Goal: Task Accomplishment & Management: Use online tool/utility

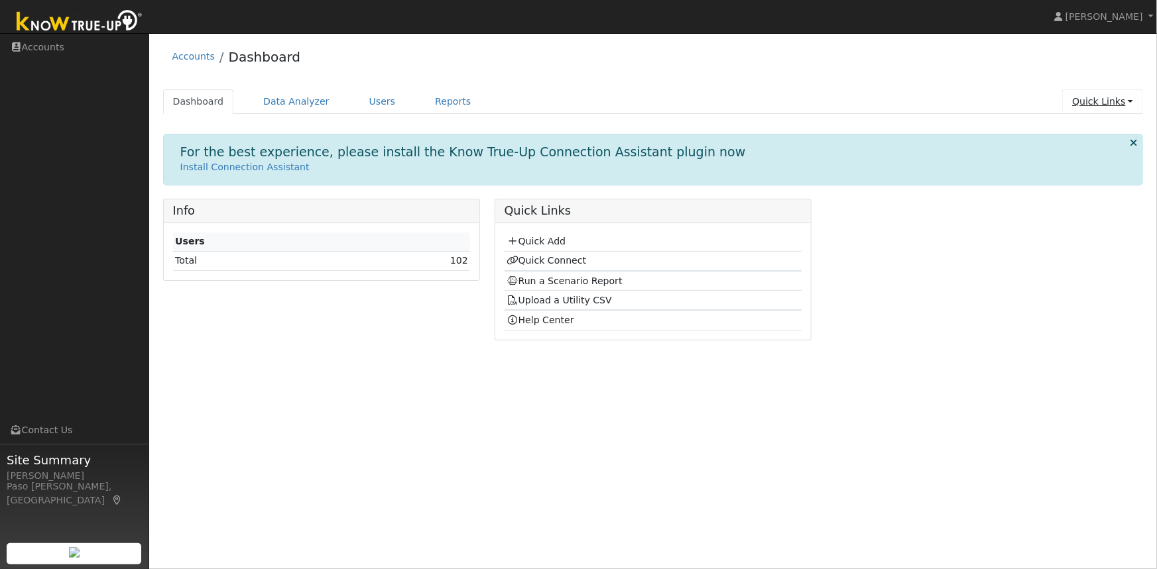
click at [1118, 92] on link "Quick Links" at bounding box center [1102, 101] width 81 height 25
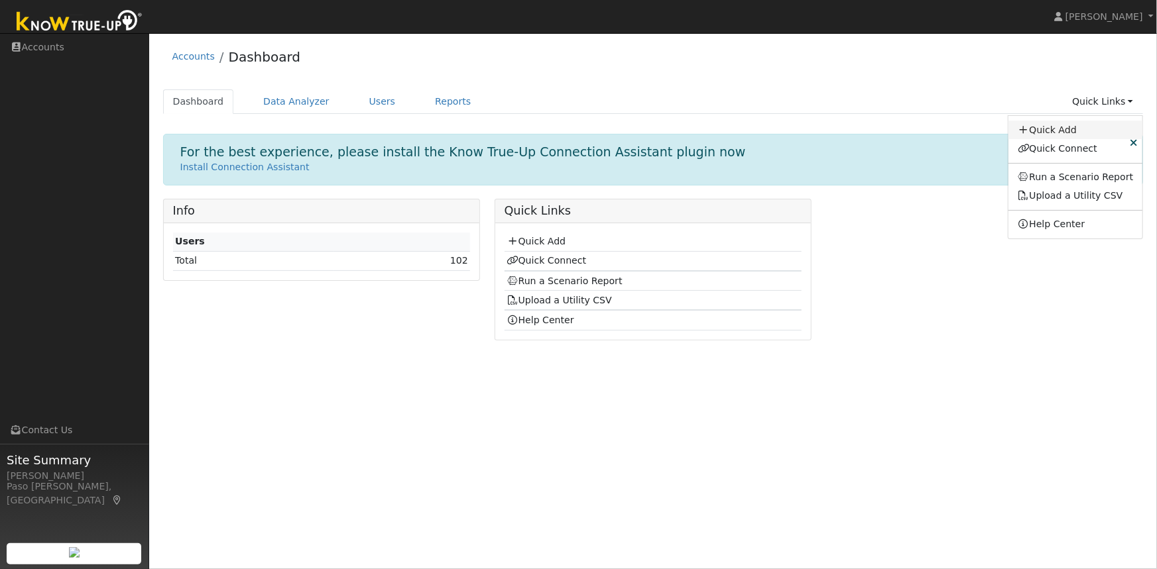
click at [1072, 129] on link "Quick Add" at bounding box center [1075, 130] width 135 height 19
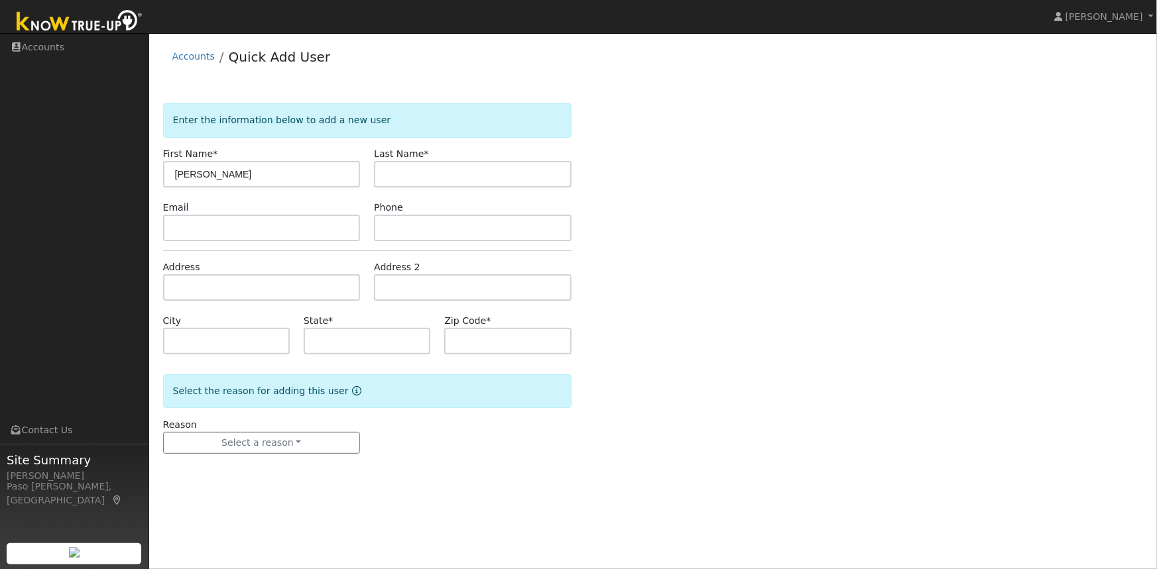
type input "[PERSON_NAME]"
click at [205, 284] on input "text" at bounding box center [262, 287] width 198 height 27
paste input "[STREET_ADDRESS][PERSON_NAME]"
type input "[STREET_ADDRESS][PERSON_NAME]"
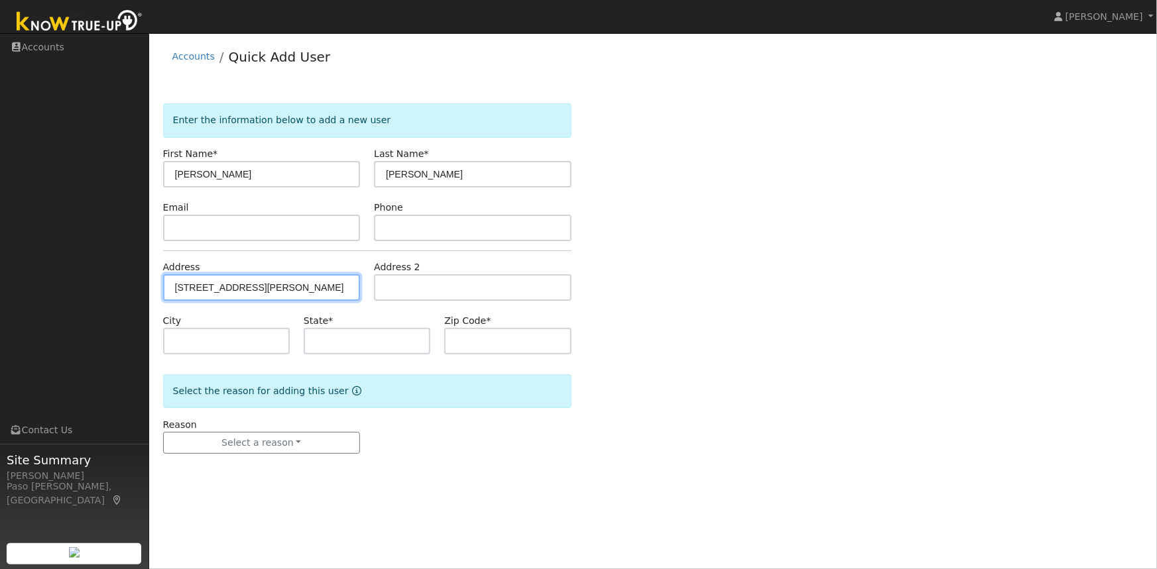
type input "[GEOGRAPHIC_DATA]"
type input "CA"
type input "93442"
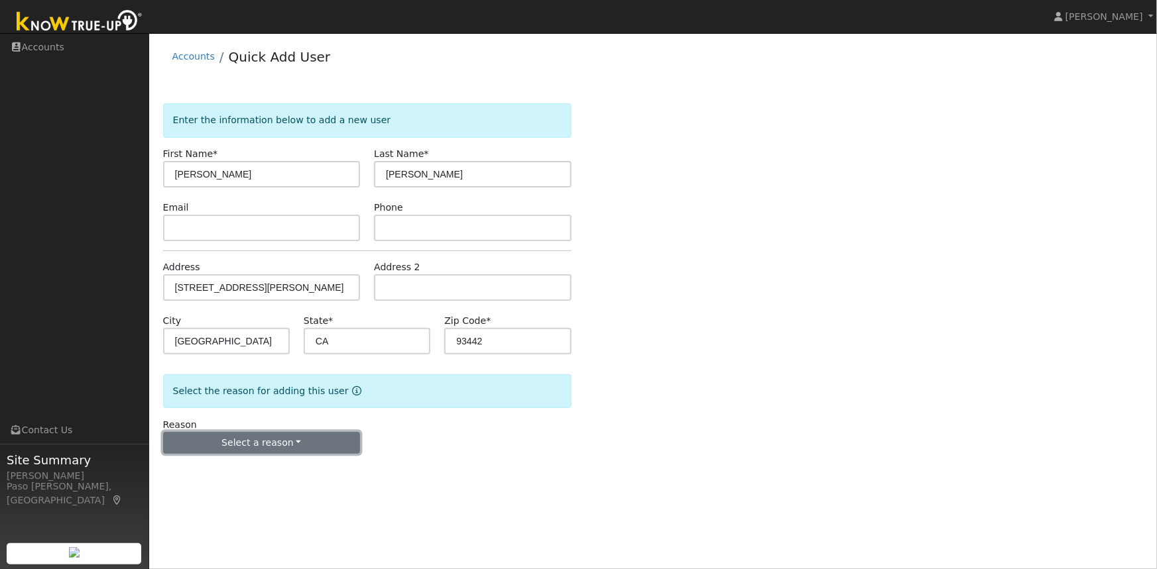
click at [315, 451] on button "Select a reason" at bounding box center [262, 443] width 198 height 23
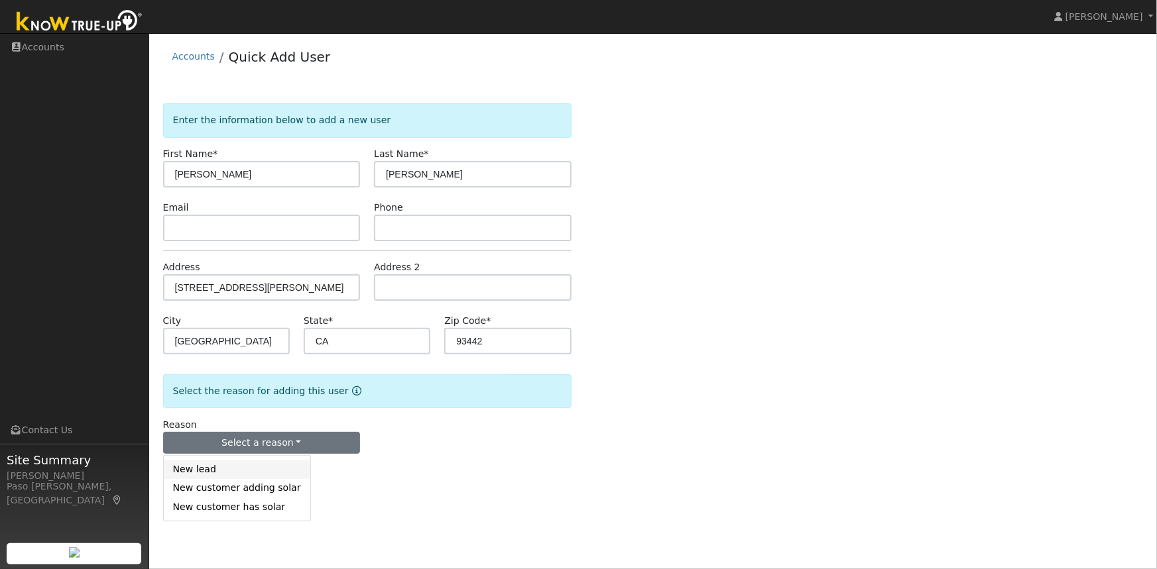
click at [213, 469] on link "New lead" at bounding box center [237, 470] width 146 height 19
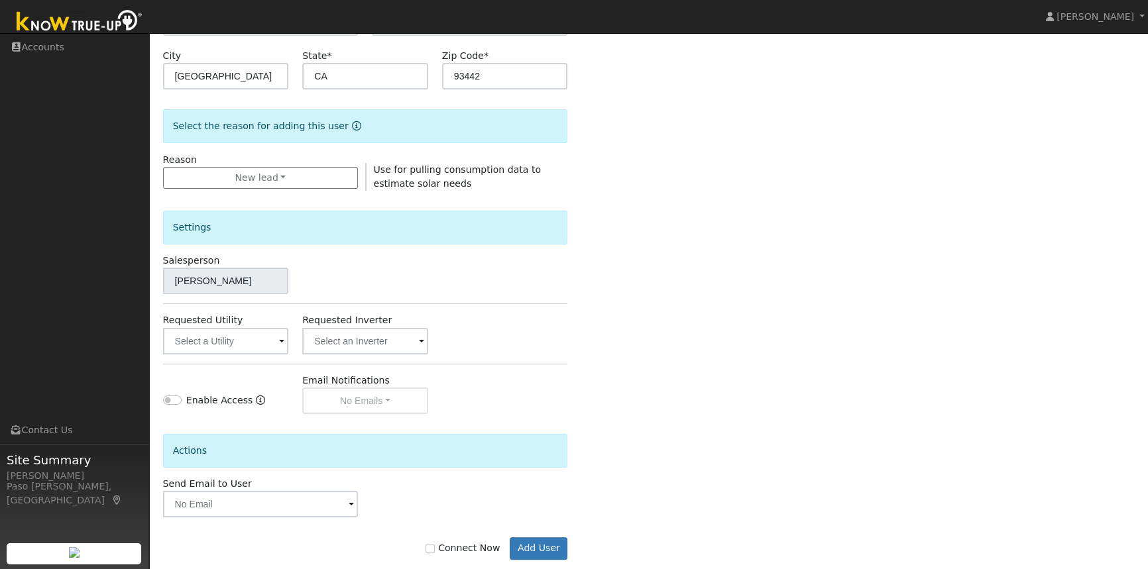
scroll to position [288, 0]
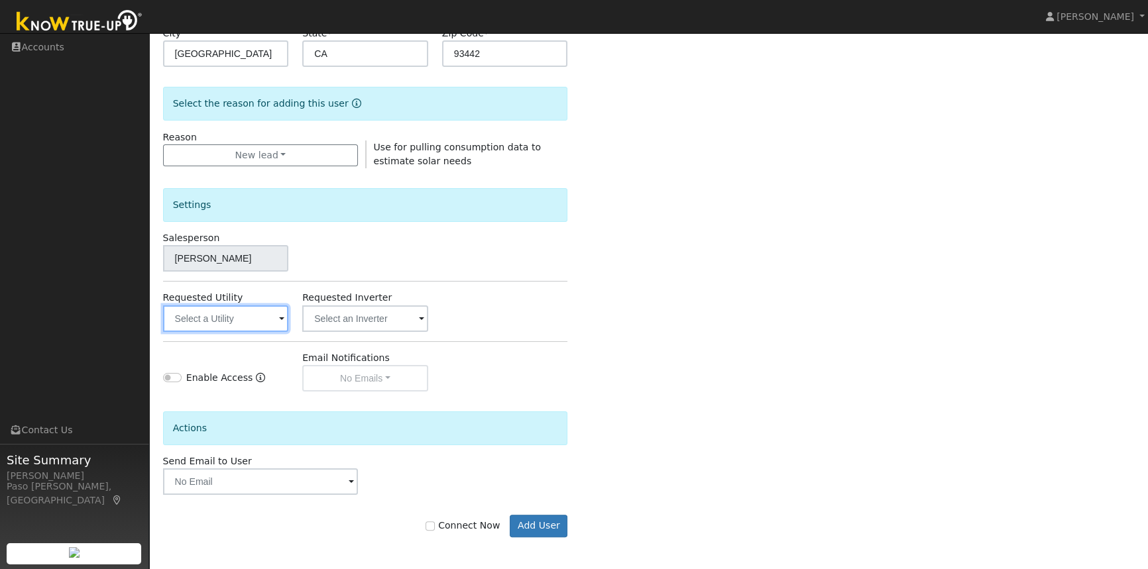
click at [254, 317] on input "text" at bounding box center [226, 319] width 126 height 27
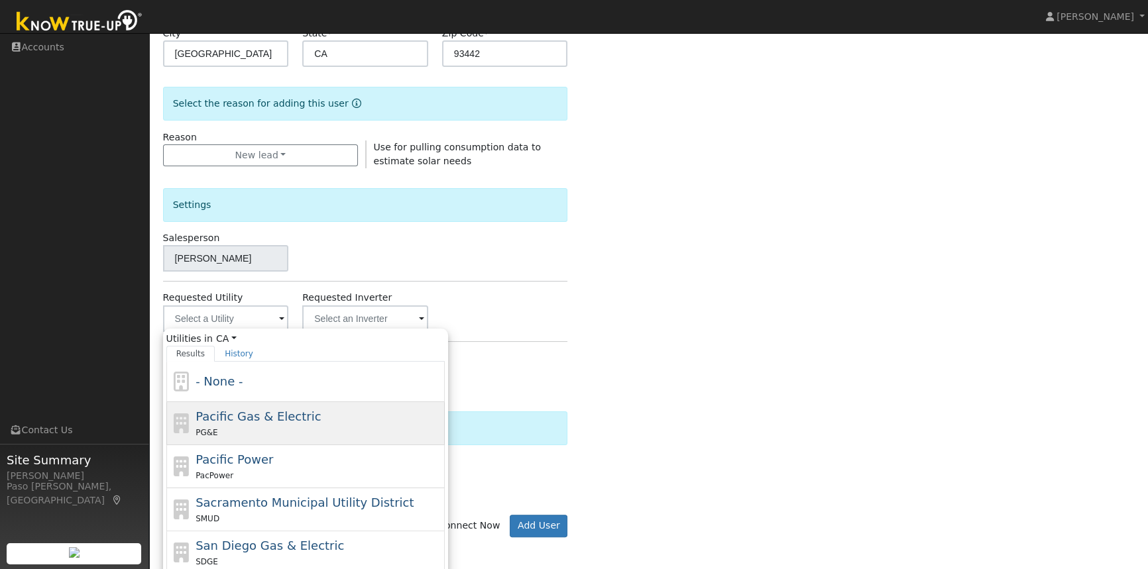
click at [318, 421] on div "Pacific Gas & Electric PG&E" at bounding box center [319, 424] width 246 height 32
type input "Pacific Gas & Electric"
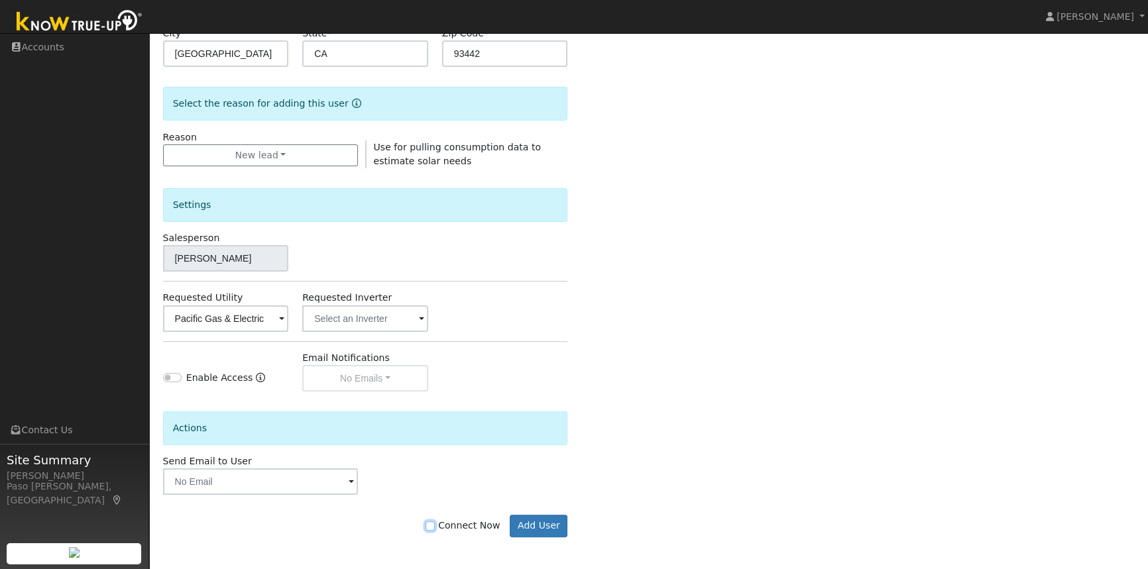
click at [435, 527] on input "Connect Now" at bounding box center [430, 526] width 9 height 9
checkbox input "true"
click at [532, 528] on button "Add User" at bounding box center [539, 526] width 58 height 23
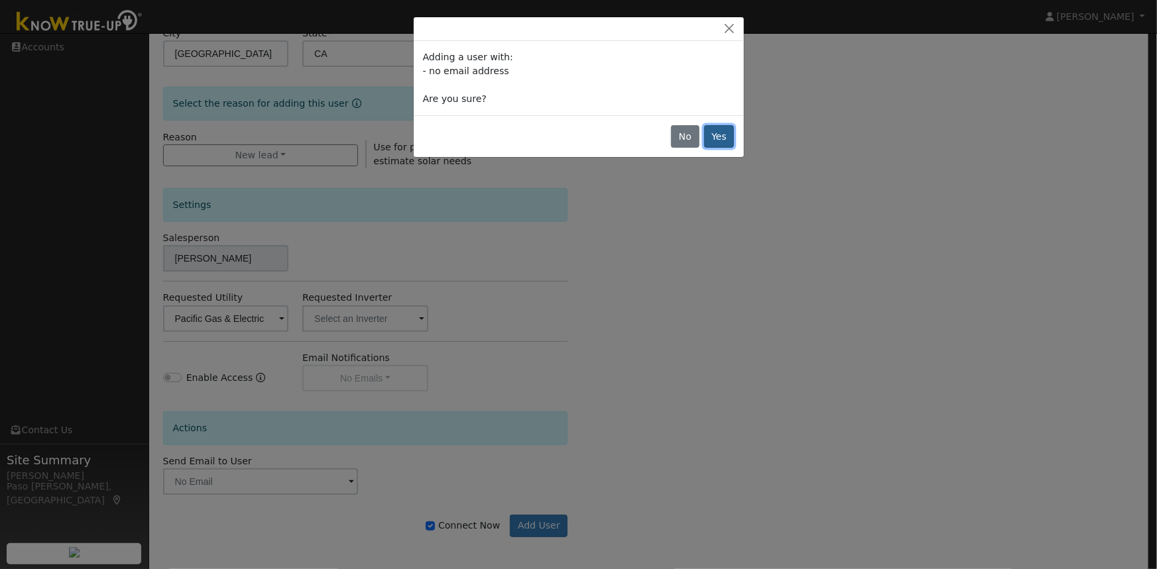
click at [722, 131] on button "Yes" at bounding box center [719, 136] width 30 height 23
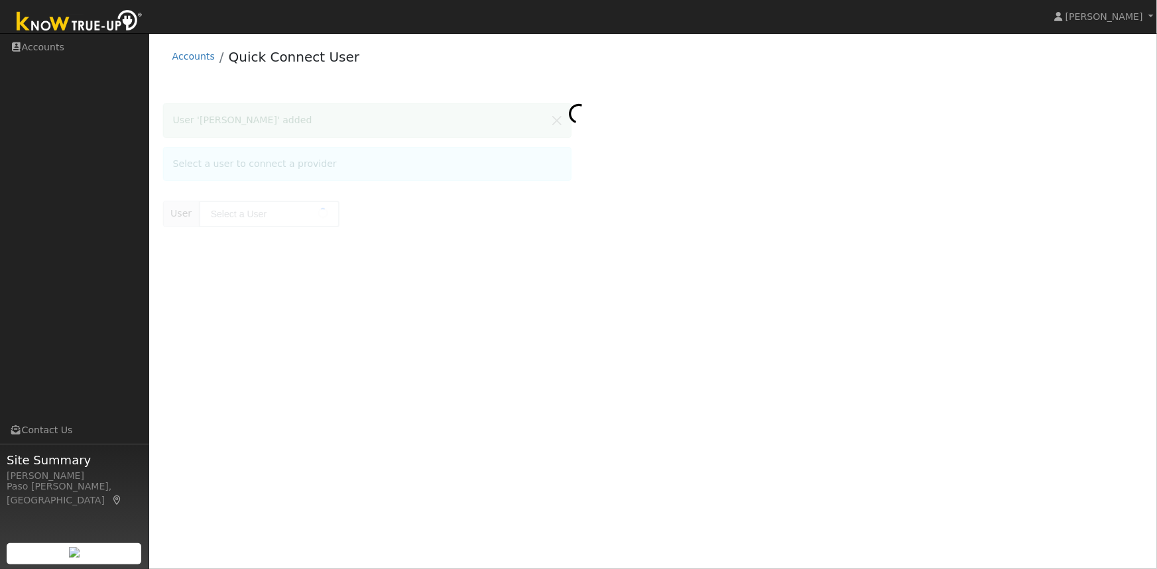
type input "[PERSON_NAME]"
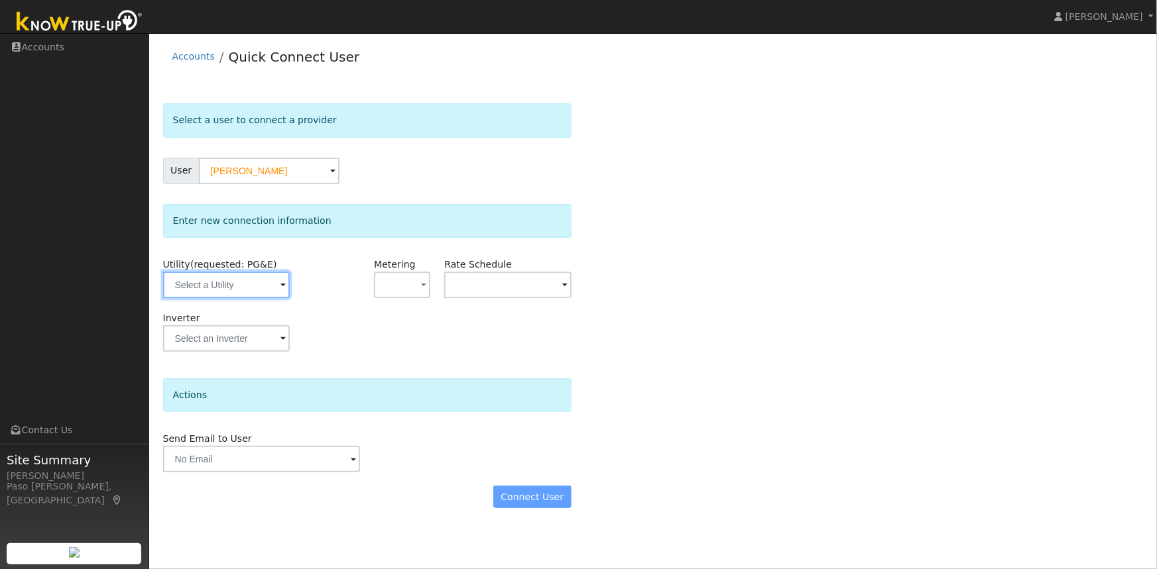
click at [249, 283] on input "text" at bounding box center [226, 285] width 127 height 27
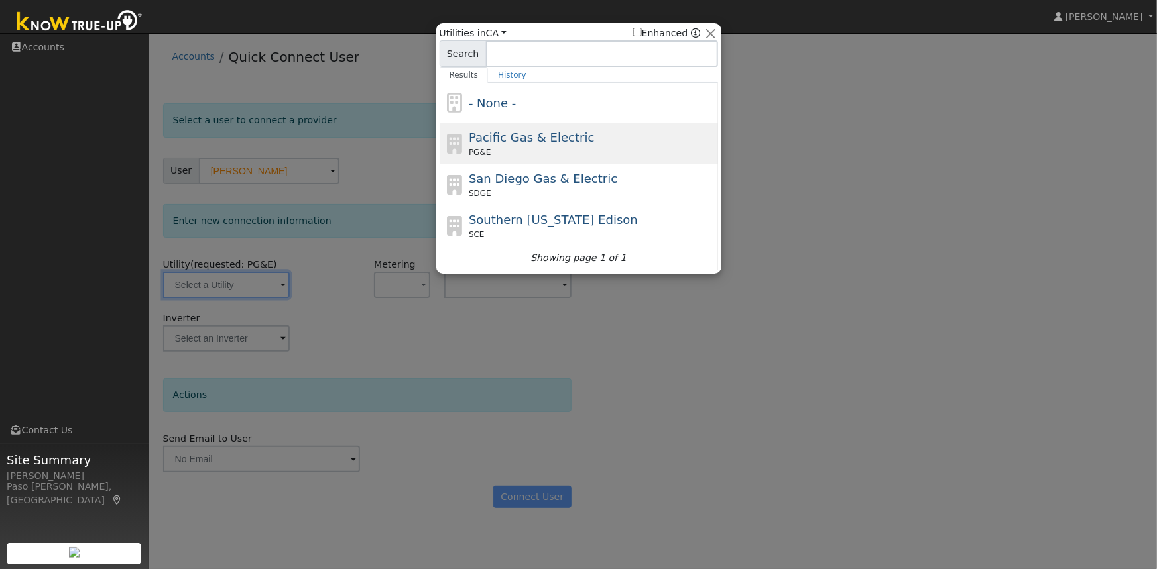
click at [527, 143] on span "Pacific Gas & Electric" at bounding box center [531, 138] width 125 height 14
type input "PG&E"
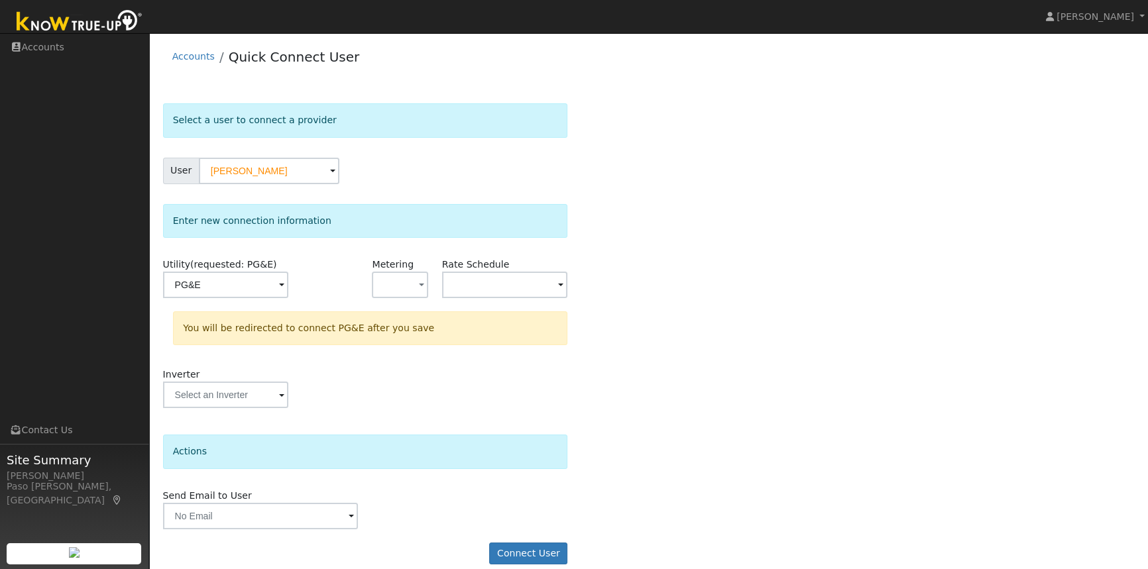
drag, startPoint x: 699, startPoint y: 292, endPoint x: 636, endPoint y: 245, distance: 79.1
click at [693, 286] on div "Select a user to connect a provider User Kathleen Phipps Account Default Accoun…" at bounding box center [649, 340] width 972 height 475
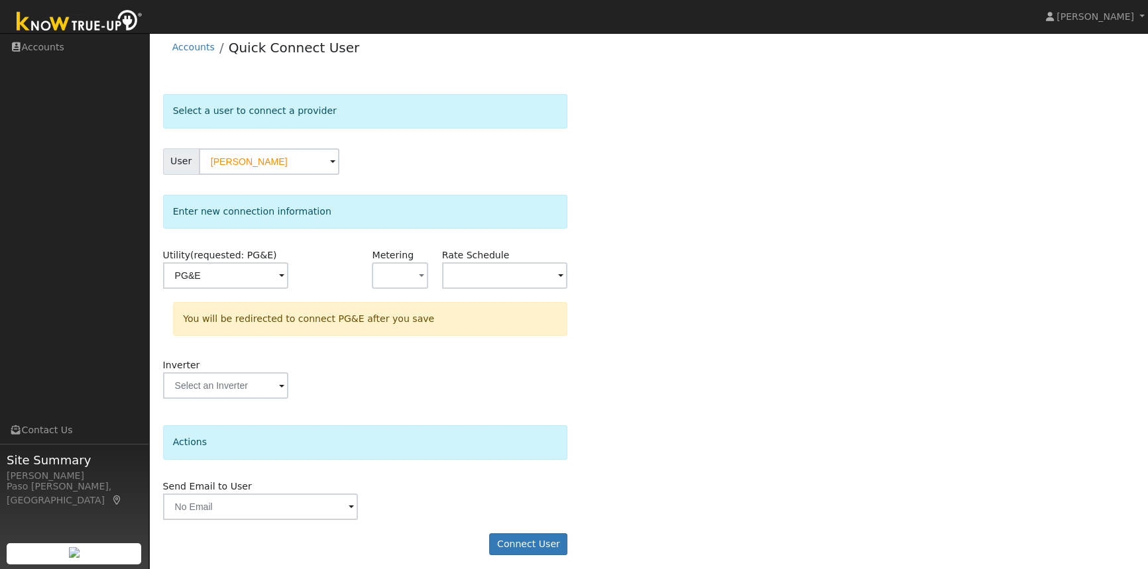
scroll to position [15, 0]
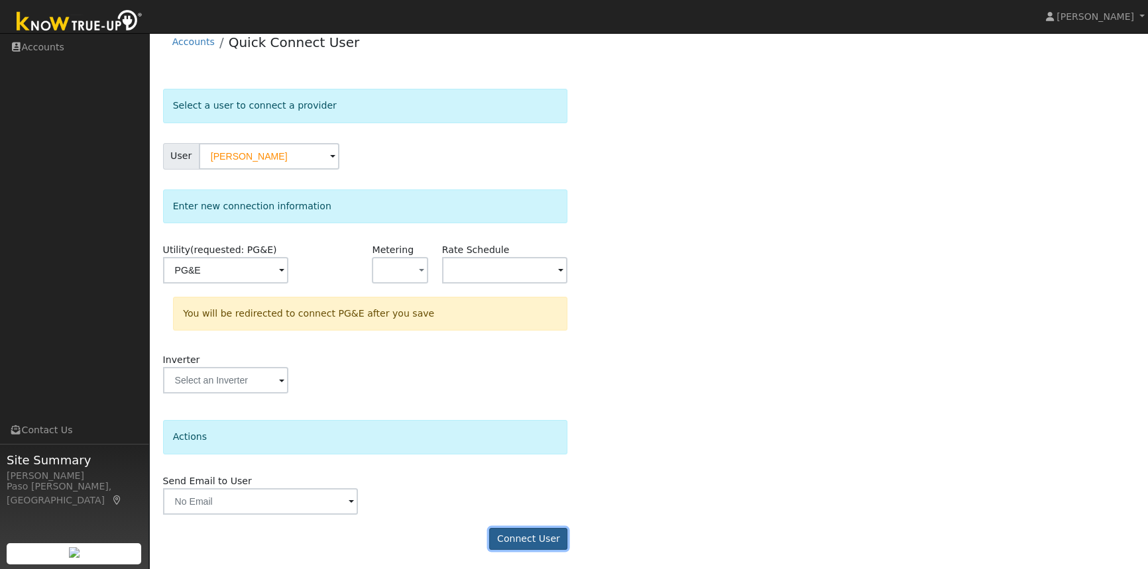
click at [539, 537] on button "Connect User" at bounding box center [528, 539] width 78 height 23
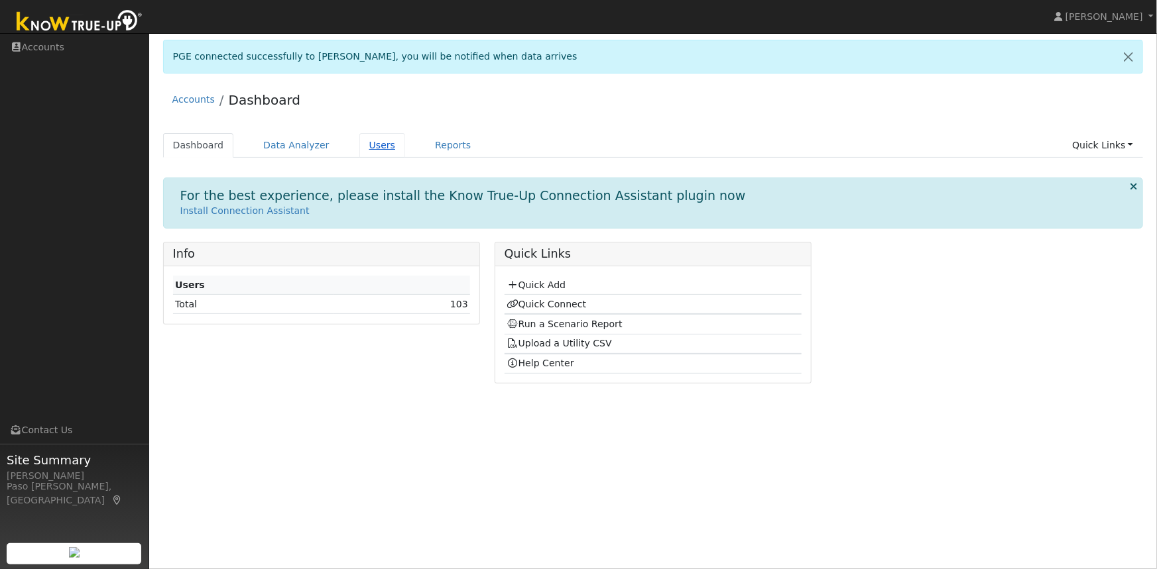
click at [376, 143] on link "Users" at bounding box center [382, 145] width 46 height 25
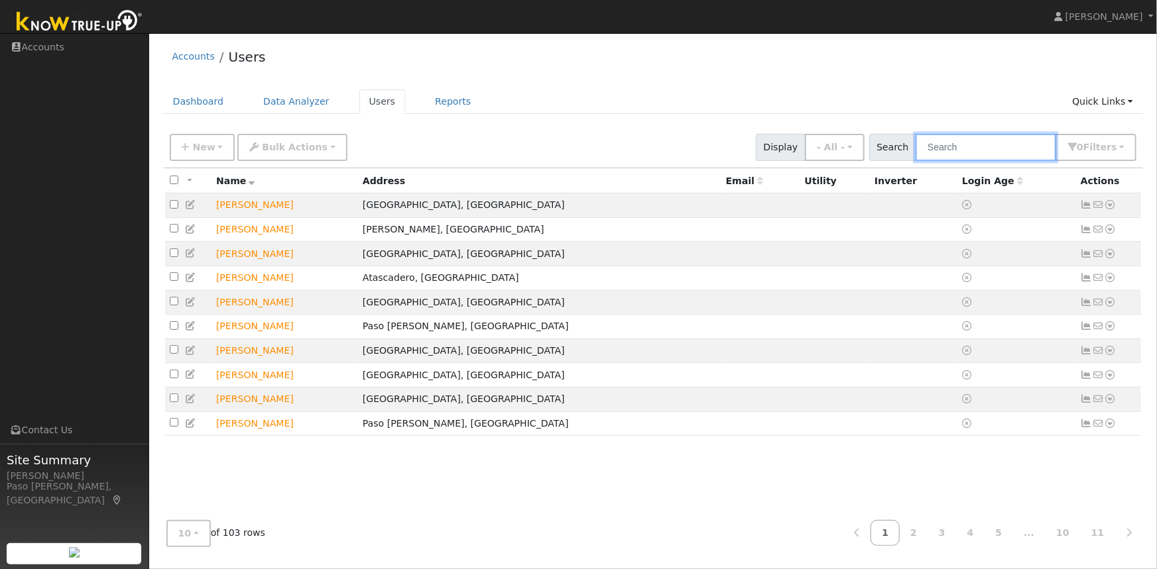
click at [969, 152] on input "text" at bounding box center [985, 147] width 141 height 27
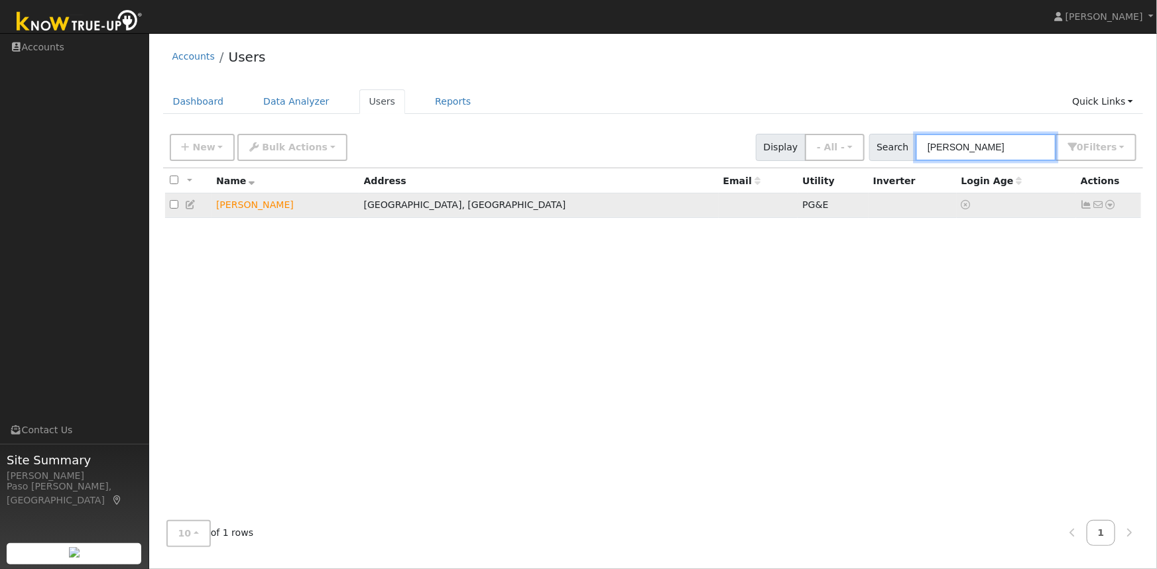
type input "phipps"
click at [1110, 204] on icon at bounding box center [1110, 204] width 12 height 9
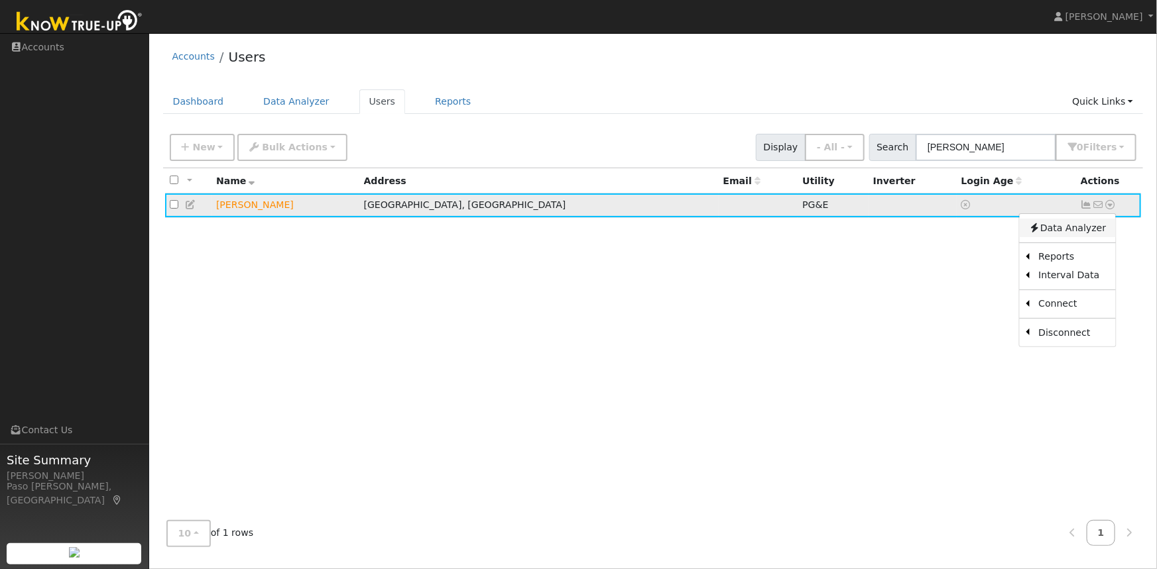
click at [1082, 229] on link "Data Analyzer" at bounding box center [1067, 228] width 96 height 19
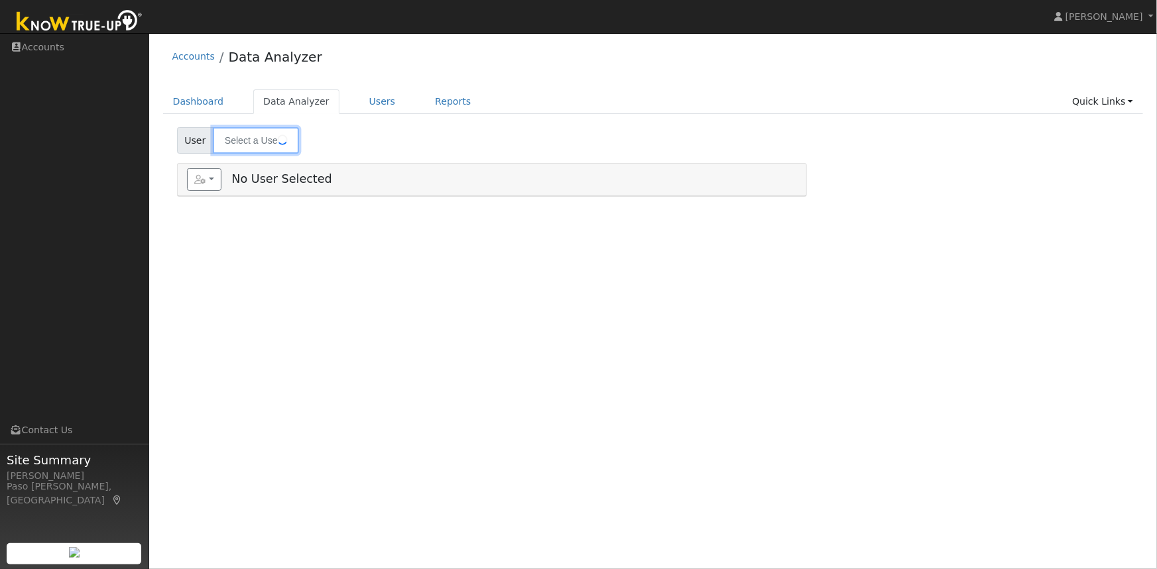
type input "[PERSON_NAME]"
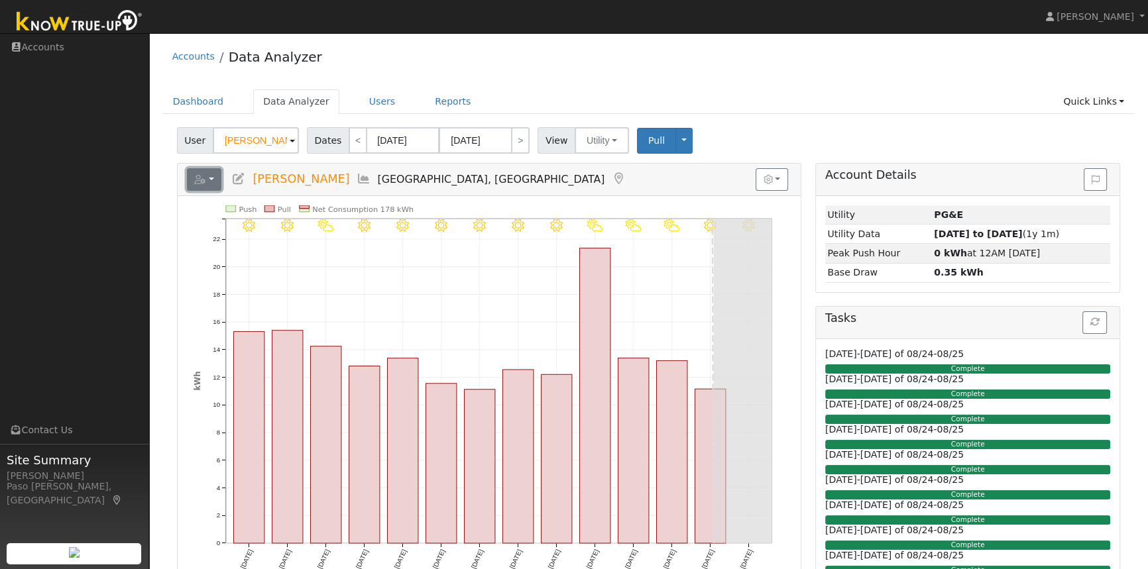
click at [210, 179] on button "button" at bounding box center [204, 179] width 35 height 23
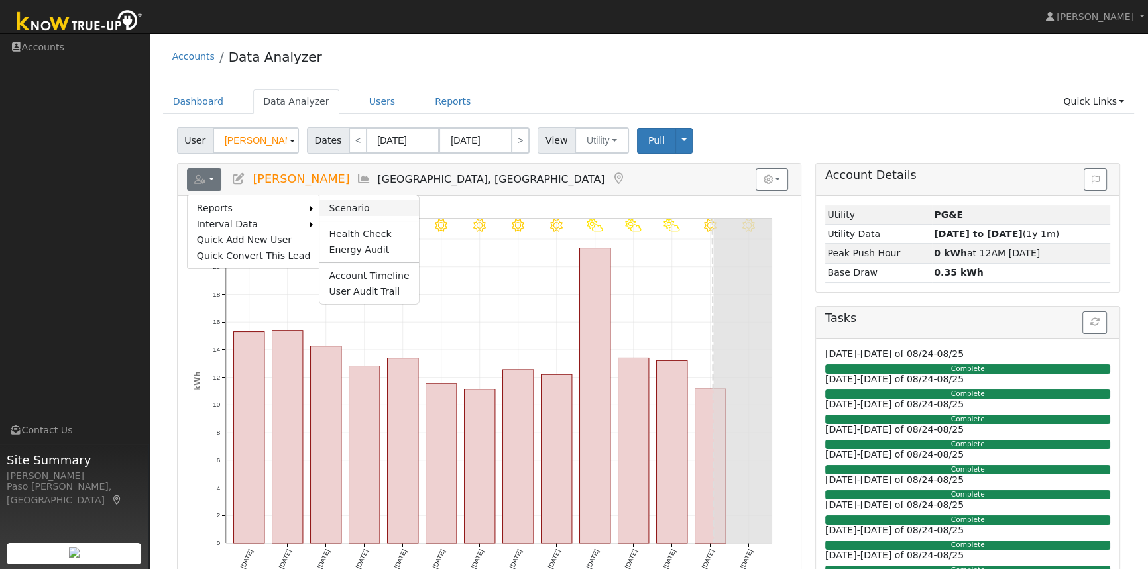
click at [348, 205] on link "Scenario" at bounding box center [368, 208] width 99 height 16
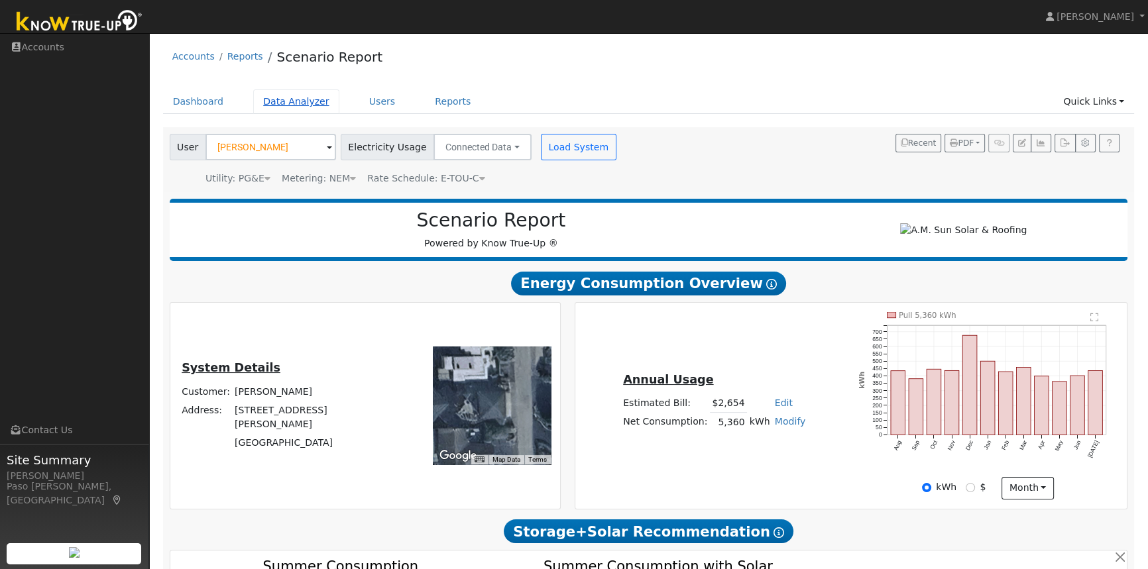
click at [280, 103] on link "Data Analyzer" at bounding box center [296, 101] width 86 height 25
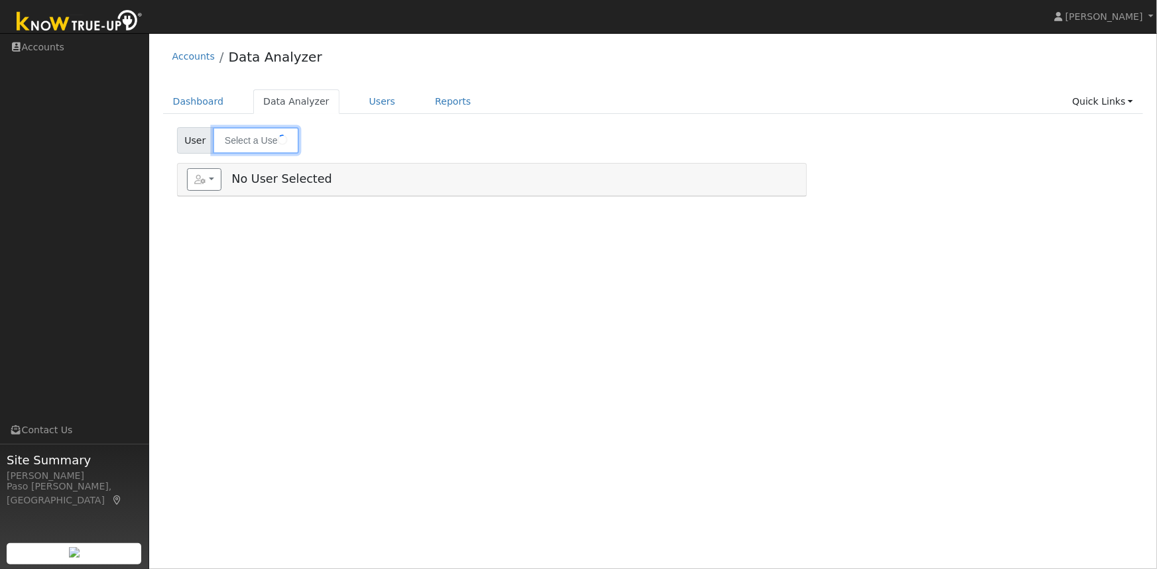
type input "[PERSON_NAME]"
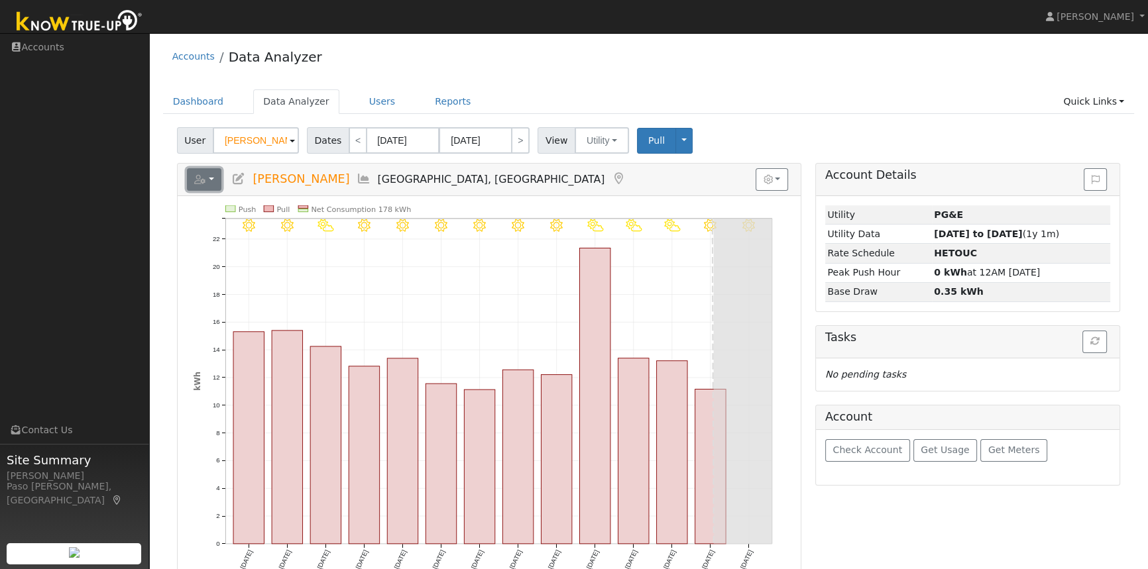
click at [213, 176] on button "button" at bounding box center [204, 179] width 35 height 23
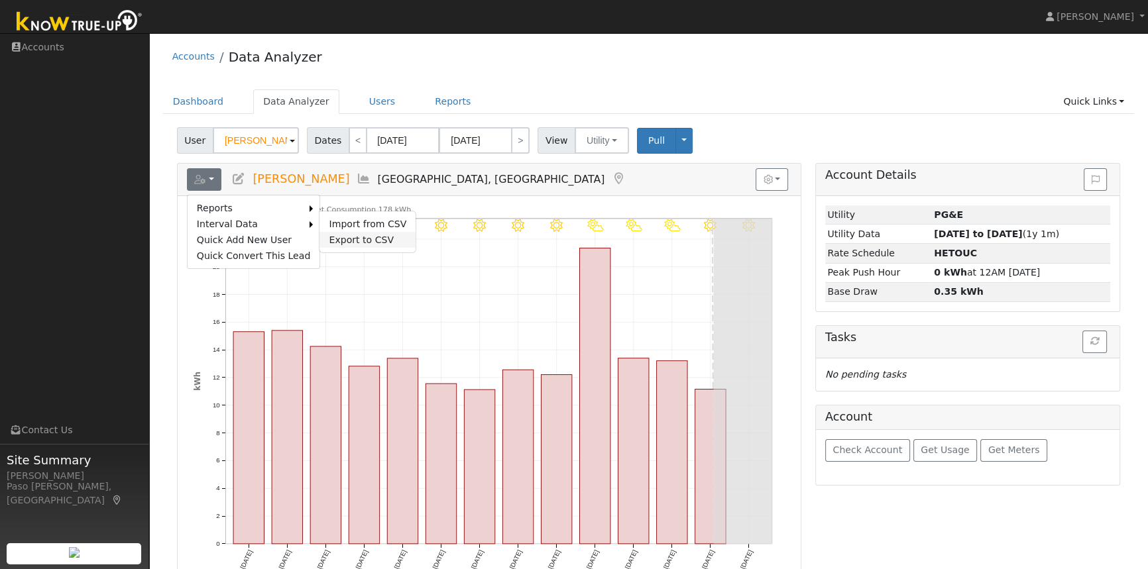
click at [354, 239] on link "Export to CSV" at bounding box center [367, 240] width 96 height 16
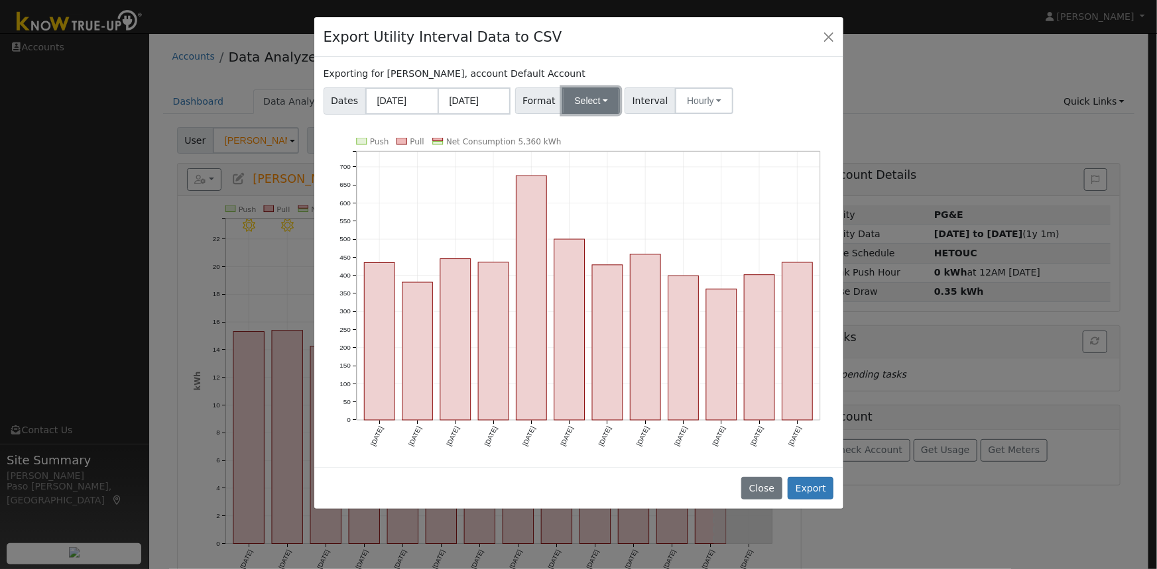
click at [586, 103] on button "Select" at bounding box center [591, 100] width 58 height 27
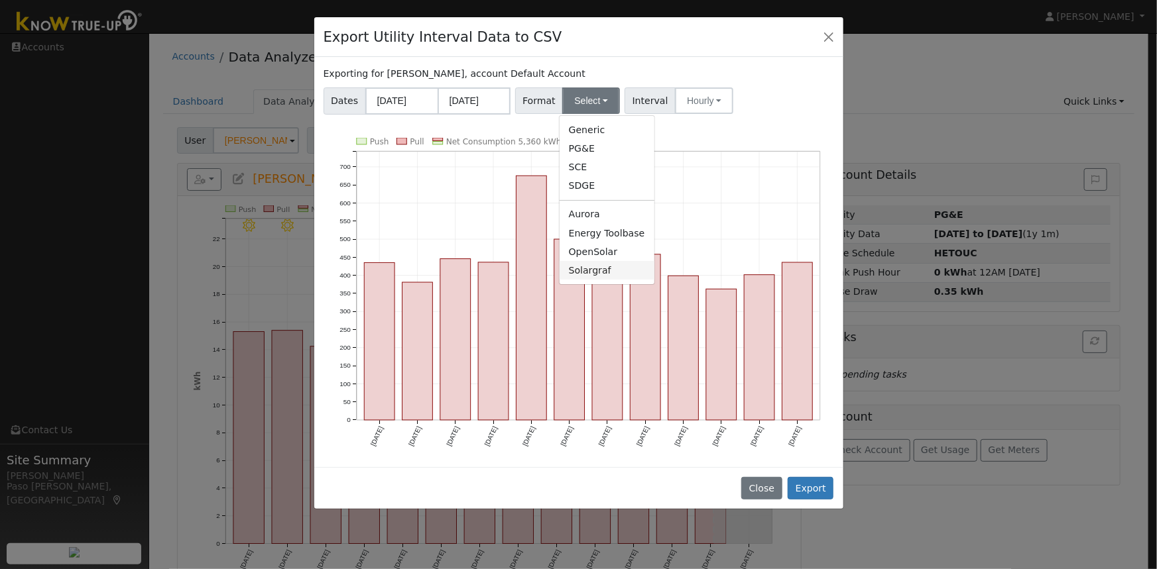
click at [584, 276] on link "Solargraf" at bounding box center [606, 270] width 95 height 19
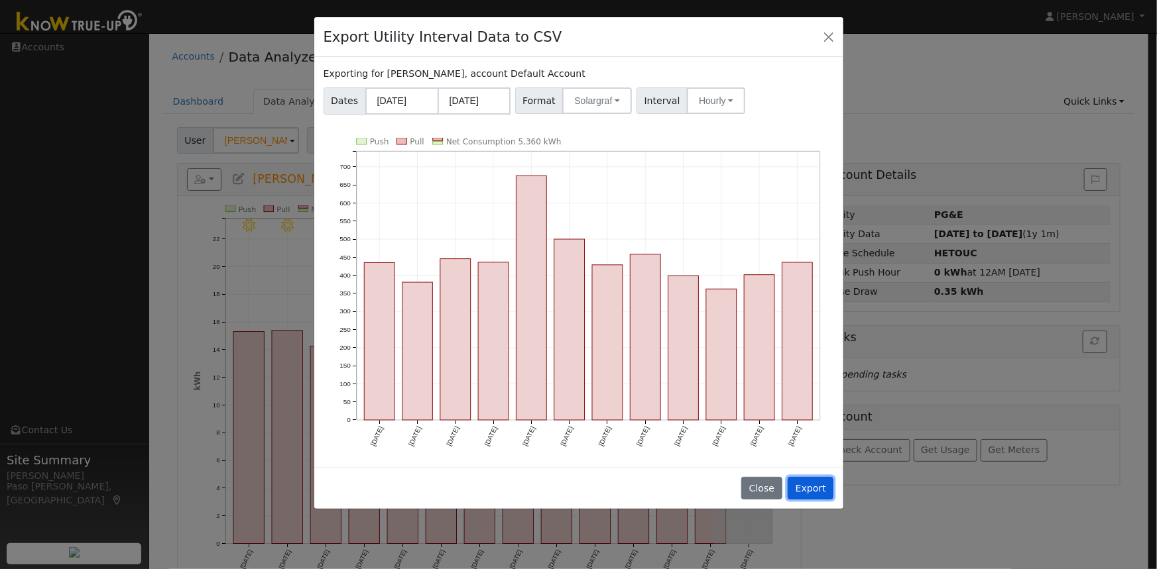
click at [811, 479] on button "Export" at bounding box center [810, 488] width 46 height 23
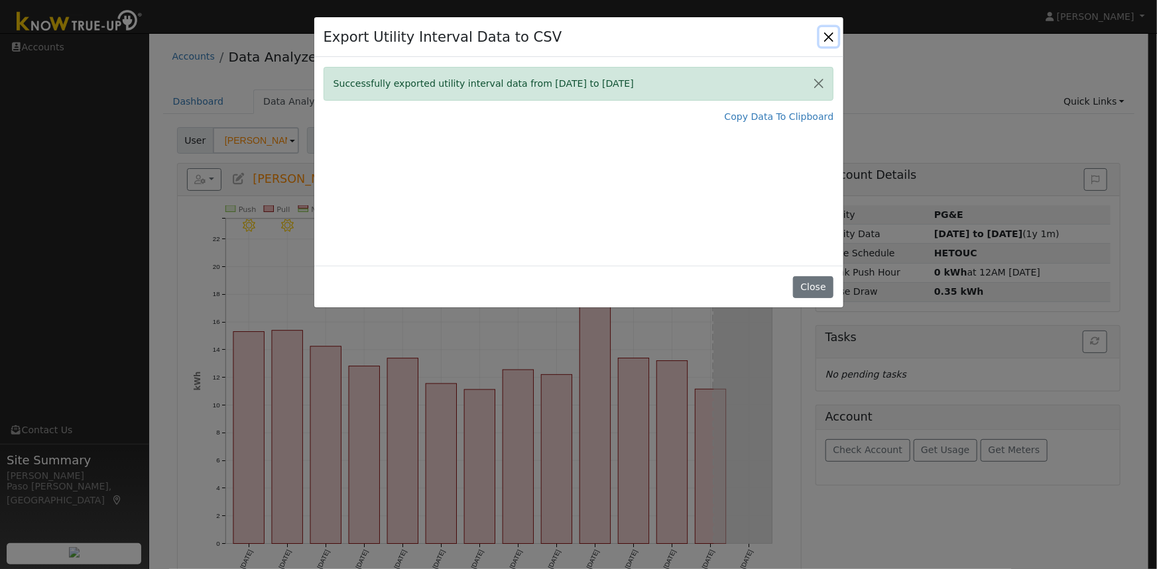
click at [823, 34] on button "Close" at bounding box center [828, 36] width 19 height 19
